Goal: Understand process/instructions: Learn how to perform a task or action

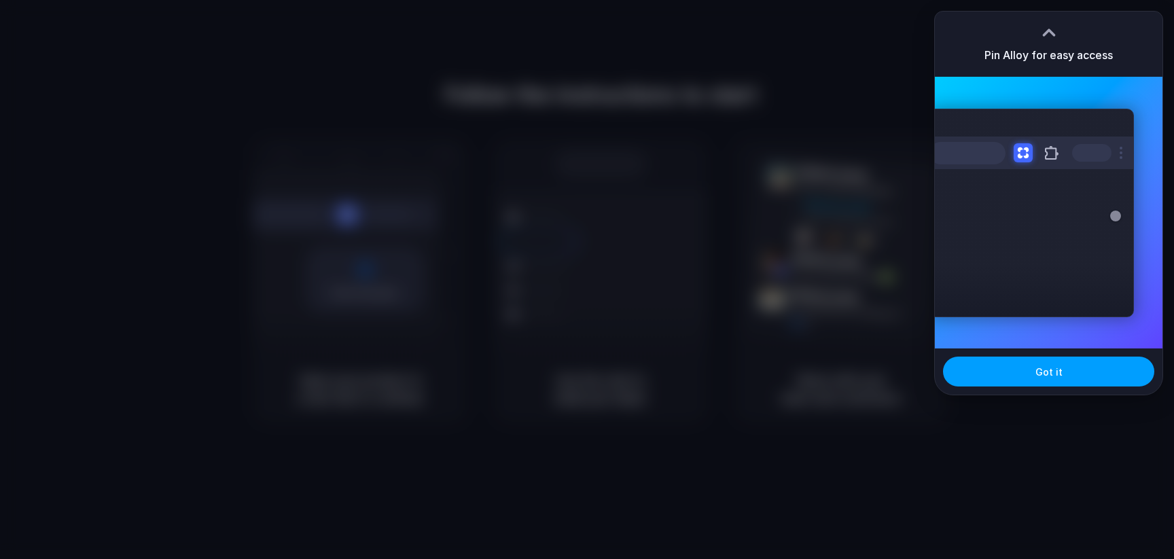
click at [1061, 371] on button "Got it" at bounding box center [1048, 372] width 211 height 30
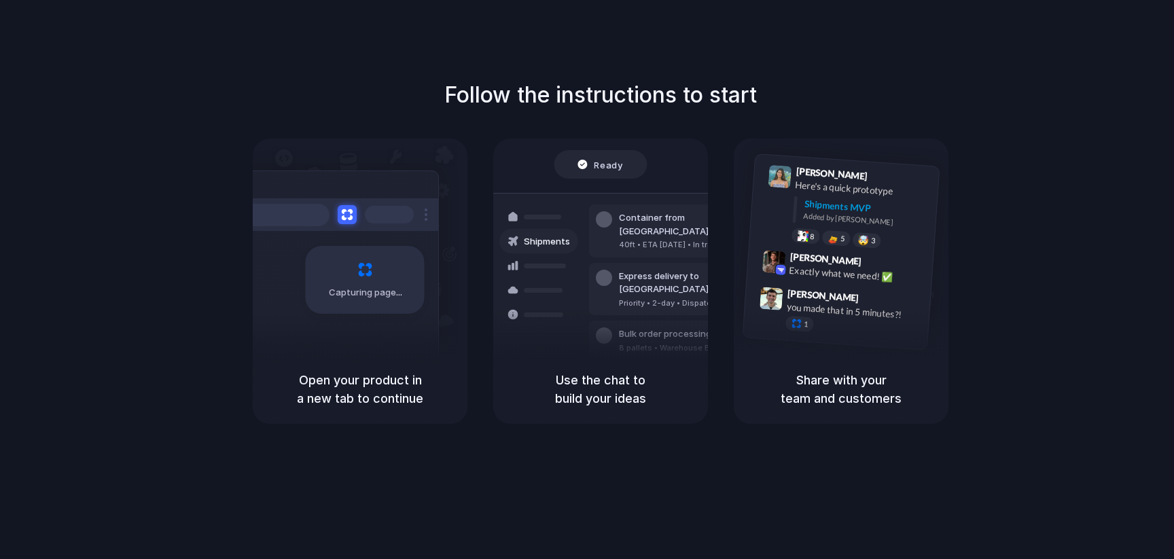
click at [616, 375] on h5 "Use the chat to build your ideas" at bounding box center [601, 389] width 182 height 37
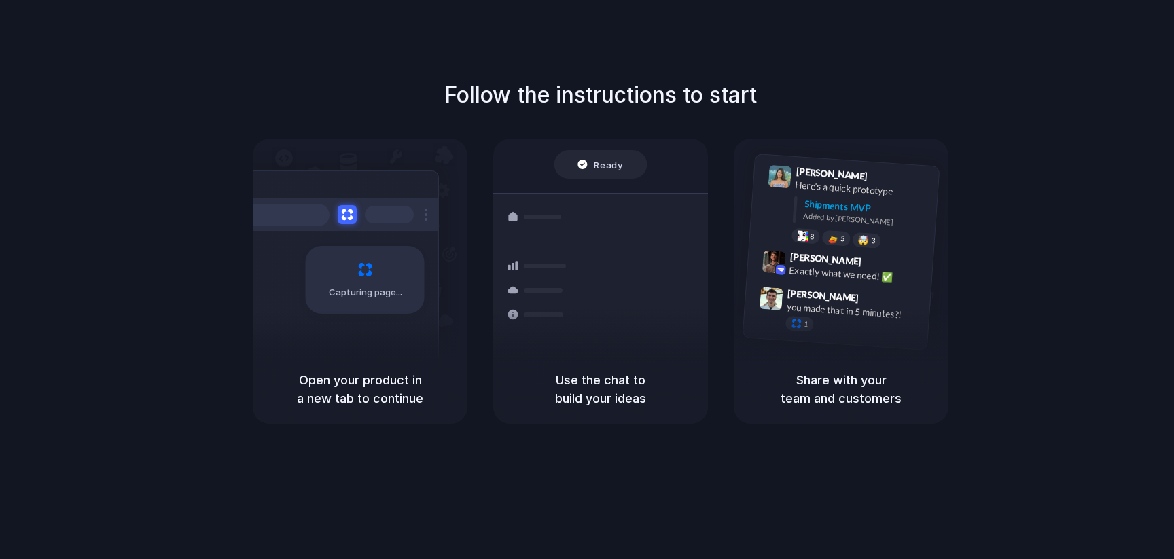
click at [800, 390] on h5 "Share with your team and customers" at bounding box center [841, 389] width 182 height 37
click at [794, 442] on div "Follow the instructions to start Capturing page Open your product in a new tab …" at bounding box center [600, 293] width 1201 height 586
click at [381, 308] on div "Capturing page" at bounding box center [365, 280] width 119 height 68
